Goal: Task Accomplishment & Management: Manage account settings

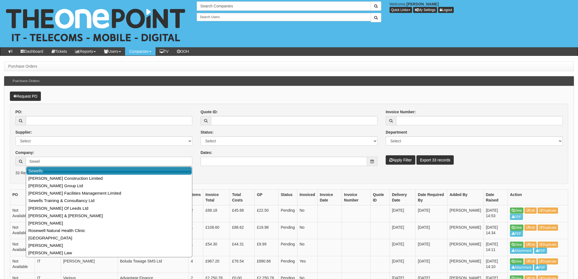
click at [41, 170] on link "Sewells" at bounding box center [109, 171] width 166 height 8
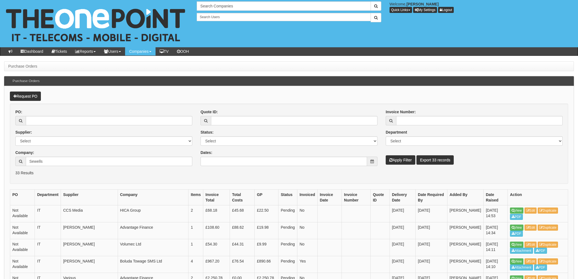
type input "Sewells"
click at [401, 159] on button "Apply Filter" at bounding box center [401, 159] width 30 height 9
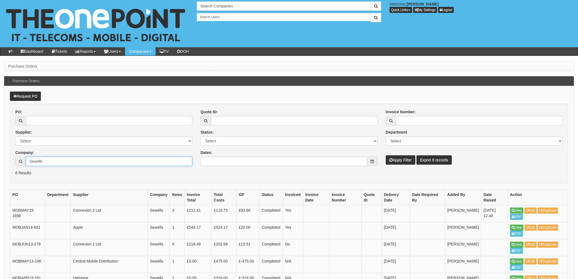
click at [52, 161] on input "Sewells" at bounding box center [109, 160] width 167 height 9
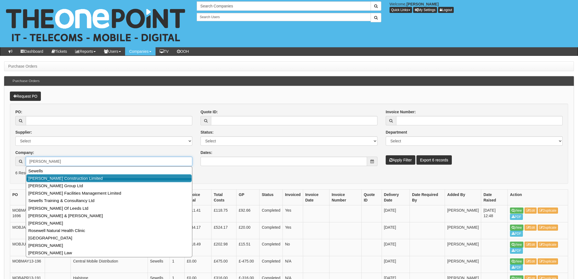
click at [75, 178] on link "[PERSON_NAME] Construction Limited" at bounding box center [109, 178] width 166 height 8
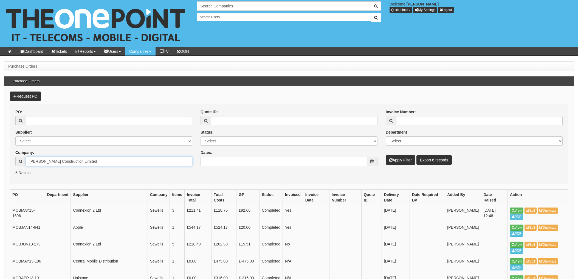
type input "[PERSON_NAME] Construction Limited"
click at [399, 160] on button "Apply Filter" at bounding box center [401, 159] width 30 height 9
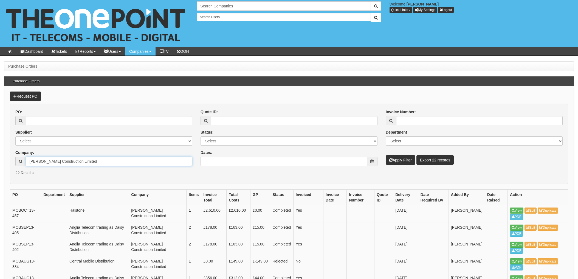
click at [82, 158] on input "[PERSON_NAME] Construction Limited" at bounding box center [109, 160] width 167 height 9
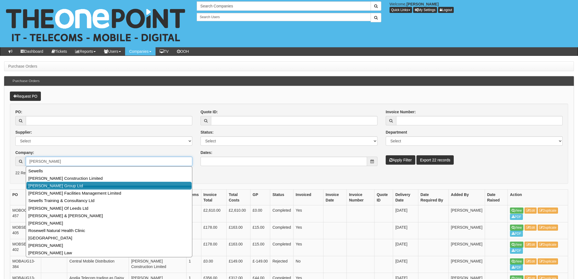
click at [54, 184] on link "[PERSON_NAME] Group Ltd" at bounding box center [109, 185] width 166 height 8
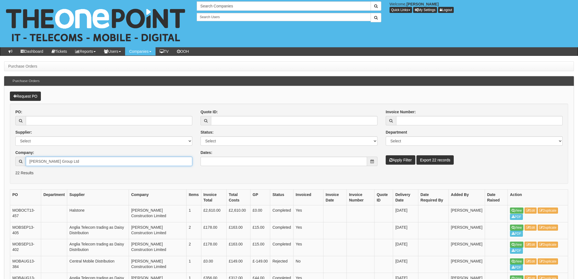
type input "[PERSON_NAME] Group Ltd"
click at [405, 159] on button "Apply Filter" at bounding box center [401, 159] width 30 height 9
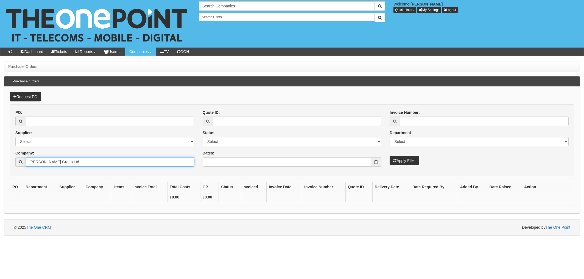
click at [101, 164] on input "[PERSON_NAME] Group Ltd" at bounding box center [110, 161] width 169 height 9
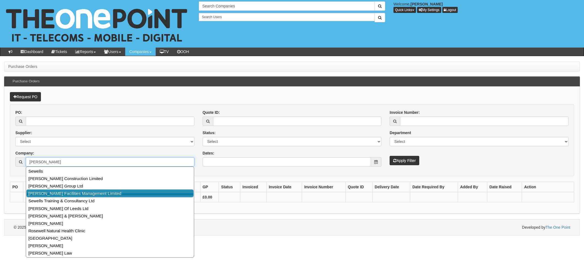
click at [70, 193] on link "[PERSON_NAME] Facilities Management Limited" at bounding box center [109, 193] width 167 height 8
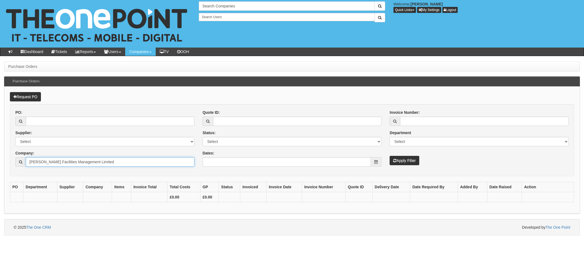
type input "[PERSON_NAME] Facilities Management Limited"
click at [408, 159] on button "Apply Filter" at bounding box center [405, 160] width 30 height 9
click at [106, 162] on input "Sewell Facilities Management Limited" at bounding box center [110, 161] width 169 height 9
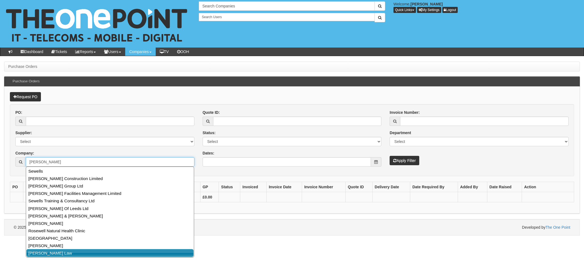
click at [47, 253] on link "[PERSON_NAME] Law" at bounding box center [109, 253] width 167 height 8
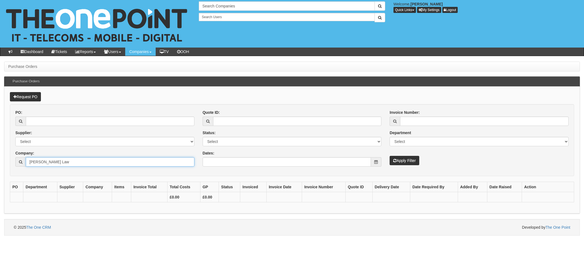
type input "Sewell Law"
click at [405, 158] on button "Apply Filter" at bounding box center [405, 160] width 30 height 9
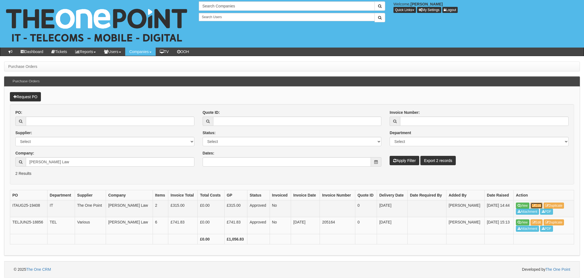
click at [541, 206] on link "Edit" at bounding box center [536, 205] width 12 height 6
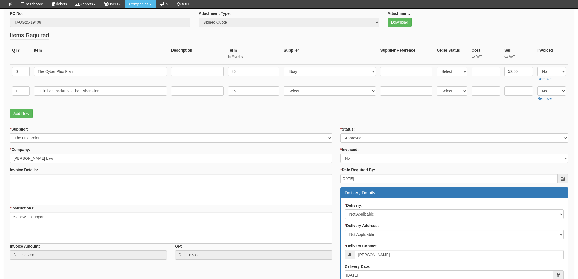
scroll to position [52, 0]
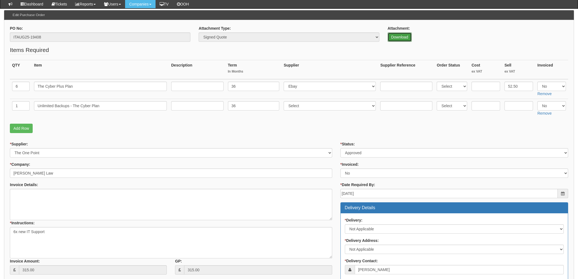
click at [396, 38] on link "Download" at bounding box center [400, 36] width 24 height 9
click at [368, 153] on select "Select Approved Completed Delivered Invoiced Ordered Ordered to site Part Order…" at bounding box center [455, 152] width 228 height 9
select select "4"
click at [341, 148] on select "Select Approved Completed Delivered Invoiced Ordered Ordered to site Part Order…" at bounding box center [455, 152] width 228 height 9
click at [358, 172] on select "Select Yes No N/A STB (part of order)" at bounding box center [455, 172] width 228 height 9
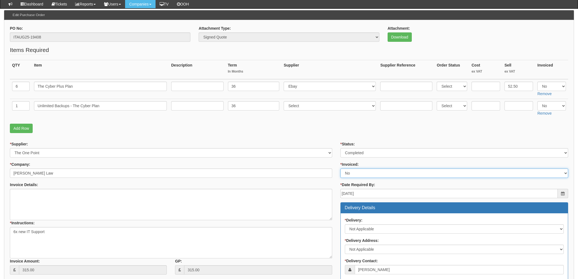
select select "1"
click at [341, 168] on select "Select Yes No N/A STB (part of order)" at bounding box center [455, 172] width 228 height 9
click at [335, 141] on div "* Supplier: Select 123 REG.co.uk 1Password 3 4Gon AA Jones Electric Ltd Abzorb …" at bounding box center [171, 209] width 331 height 137
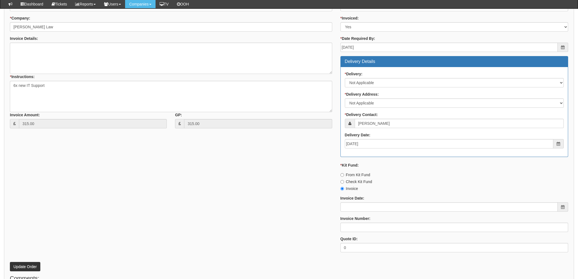
scroll to position [235, 0]
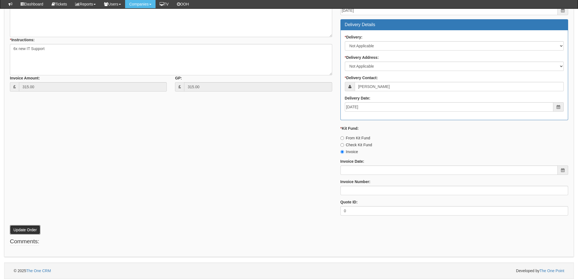
click at [29, 228] on button "Update Order" at bounding box center [25, 229] width 30 height 9
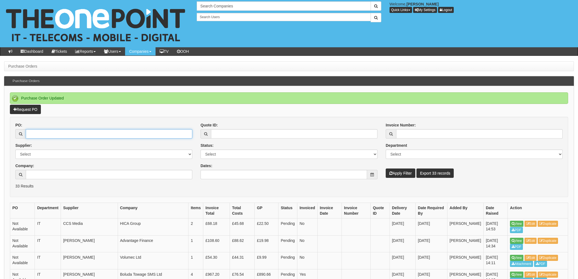
click at [41, 131] on input "PO:" at bounding box center [109, 133] width 167 height 9
type input "19074"
click at [386, 168] on button "Apply Filter" at bounding box center [401, 172] width 30 height 9
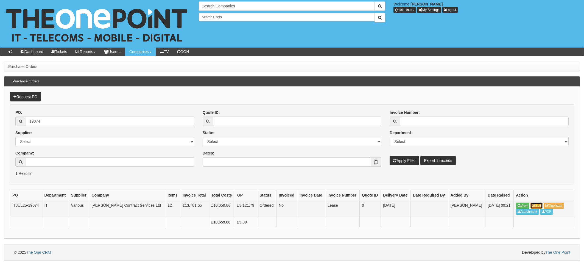
click at [538, 204] on link "Edit" at bounding box center [536, 205] width 12 height 6
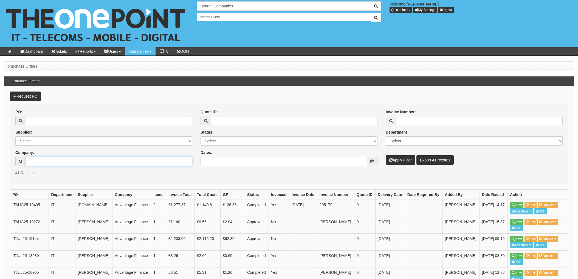
click at [44, 161] on input "Company:" at bounding box center [109, 160] width 167 height 9
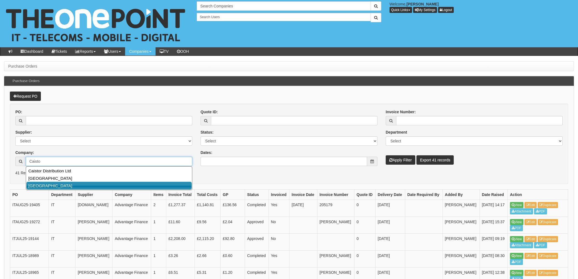
click at [93, 187] on link "[GEOGRAPHIC_DATA]" at bounding box center [109, 185] width 166 height 8
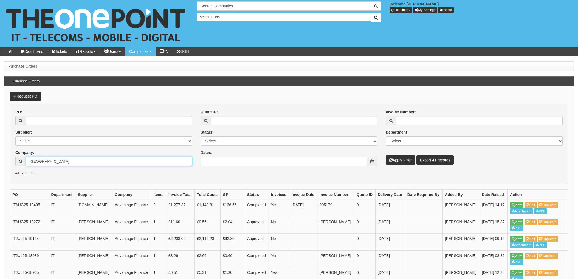
type input "[GEOGRAPHIC_DATA]"
click at [403, 159] on button "Apply Filter" at bounding box center [401, 159] width 30 height 9
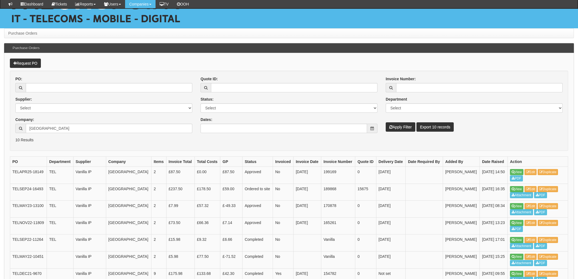
scroll to position [73, 0]
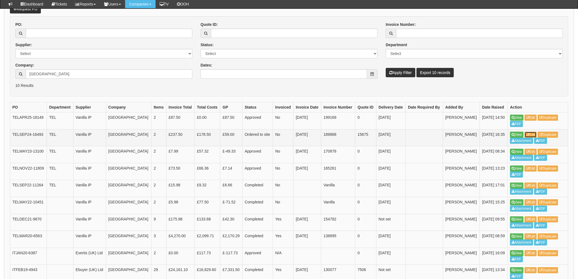
click at [534, 138] on link "Edit" at bounding box center [531, 134] width 12 height 6
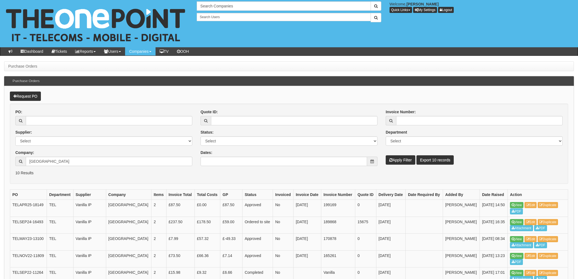
scroll to position [87, 0]
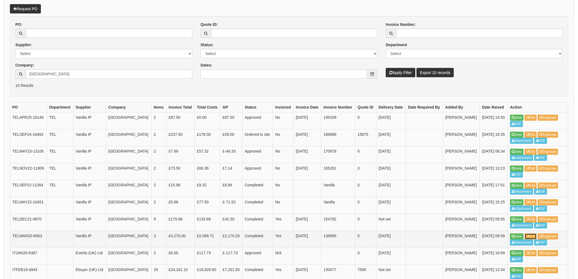
click at [528, 238] on icon at bounding box center [528, 235] width 3 height 3
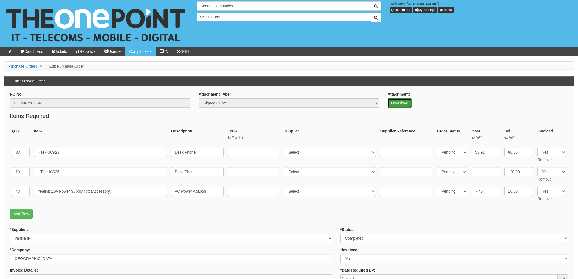
click at [397, 103] on link "Download" at bounding box center [400, 102] width 24 height 9
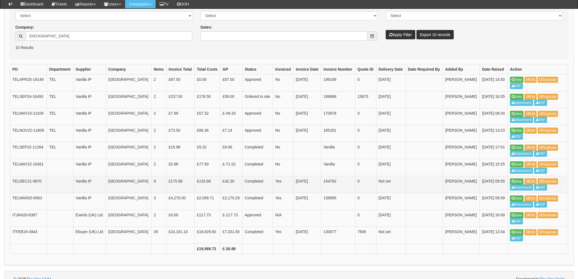
scroll to position [124, 0]
